Goal: Transaction & Acquisition: Purchase product/service

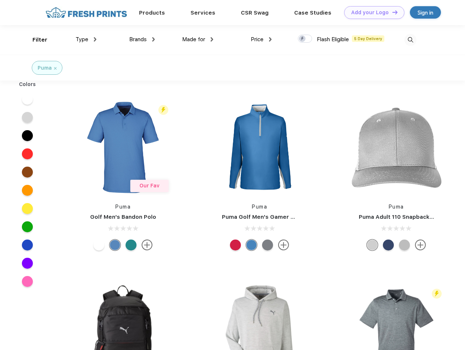
click at [372, 12] on link "Add your Logo Design Tool" at bounding box center [374, 12] width 60 height 13
click at [0, 0] on div "Design Tool" at bounding box center [0, 0] width 0 height 0
click at [392, 12] on link "Add your Logo Design Tool" at bounding box center [374, 12] width 60 height 13
click at [35, 40] on div "Filter" at bounding box center [39, 40] width 15 height 8
click at [86, 39] on span "Type" at bounding box center [82, 39] width 13 height 7
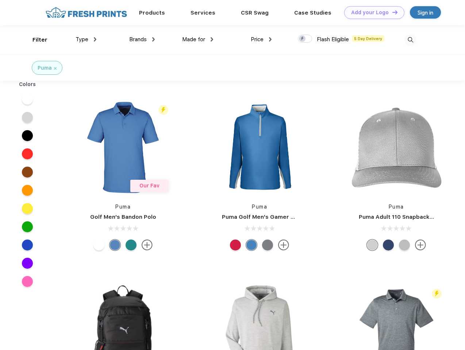
click at [142, 39] on span "Brands" at bounding box center [138, 39] width 18 height 7
click at [198, 39] on span "Made for" at bounding box center [193, 39] width 23 height 7
click at [261, 39] on span "Price" at bounding box center [257, 39] width 13 height 7
click at [305, 39] on div at bounding box center [305, 39] width 14 height 8
click at [303, 39] on input "checkbox" at bounding box center [300, 36] width 5 height 5
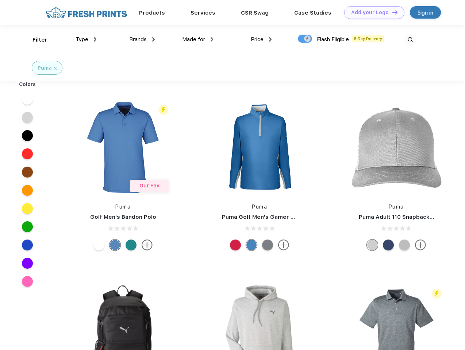
click at [410, 40] on img at bounding box center [410, 40] width 12 height 12
